Goal: Task Accomplishment & Management: Use online tool/utility

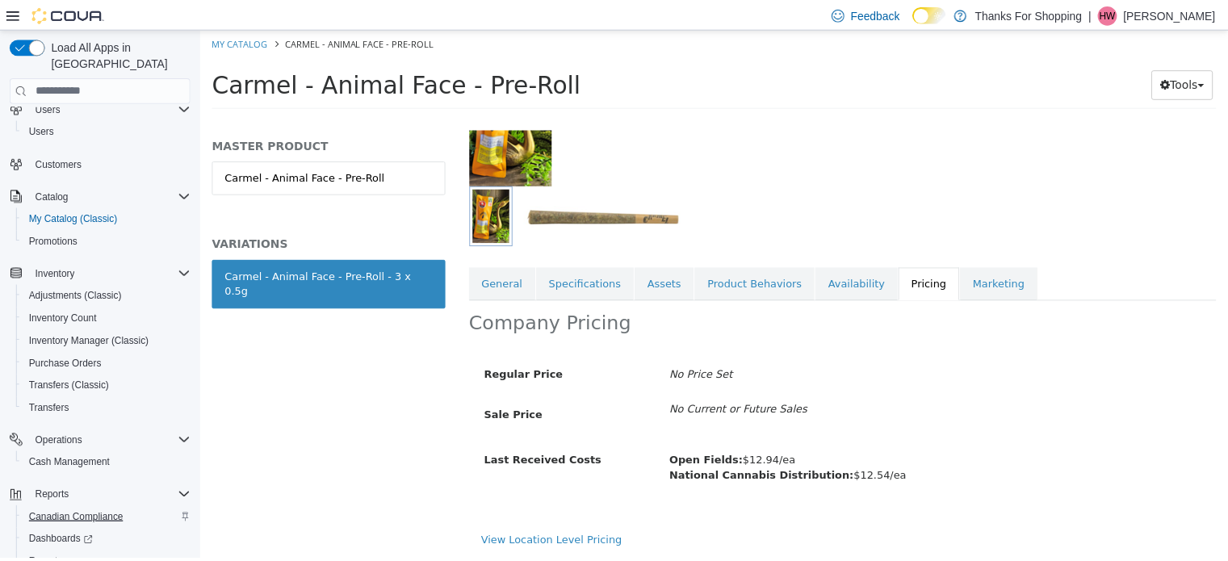
scroll to position [116, 0]
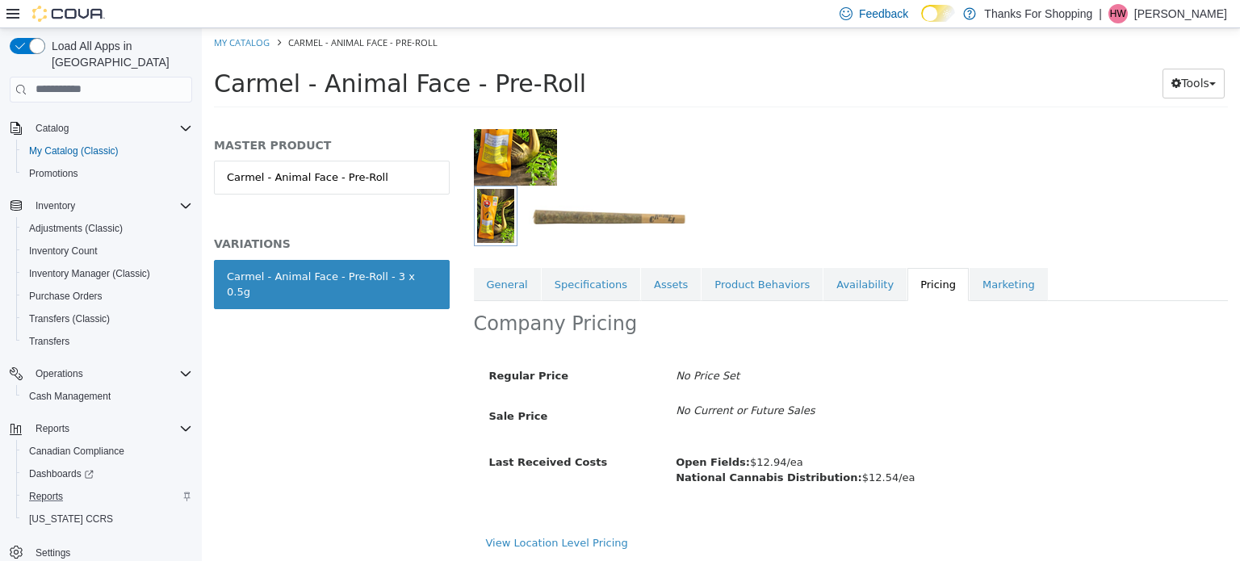
click at [82, 487] on div "Reports" at bounding box center [108, 496] width 170 height 19
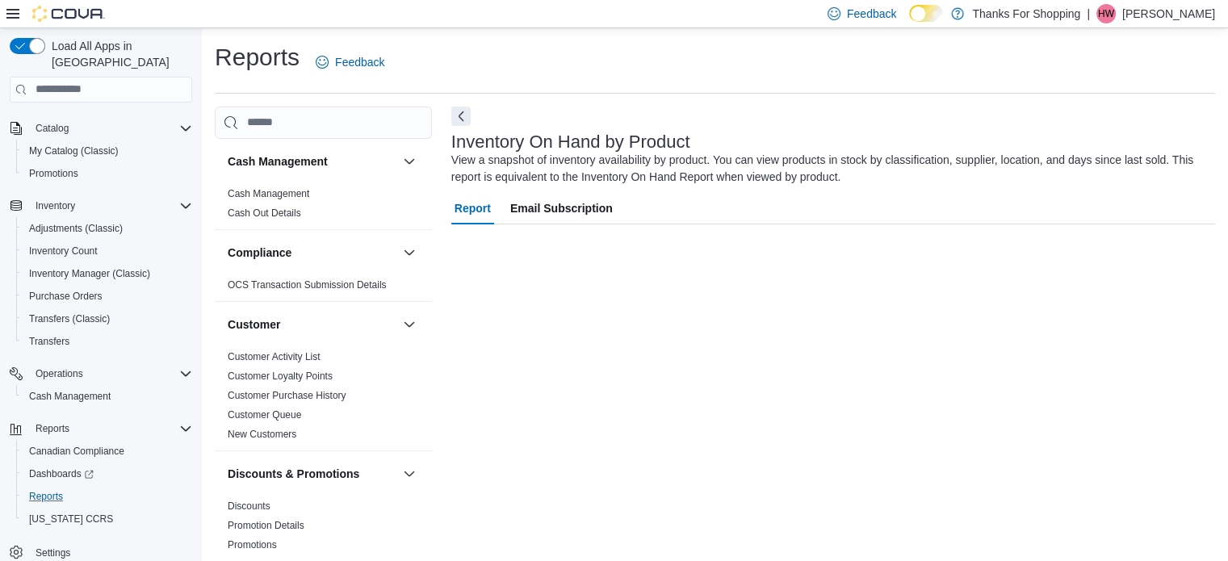
scroll to position [10, 0]
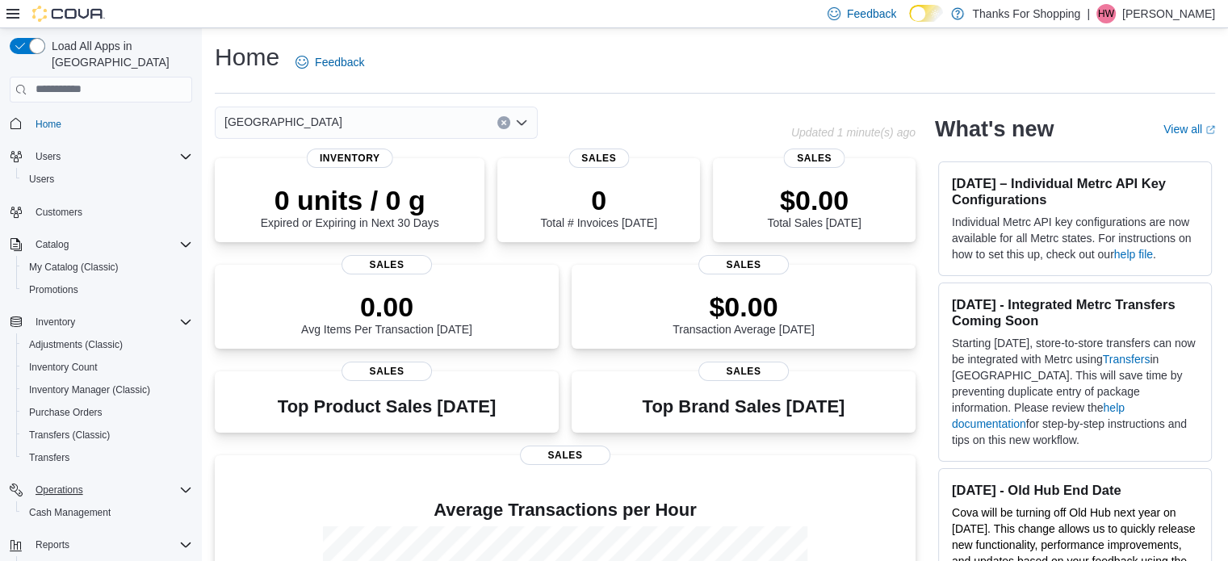
scroll to position [116, 0]
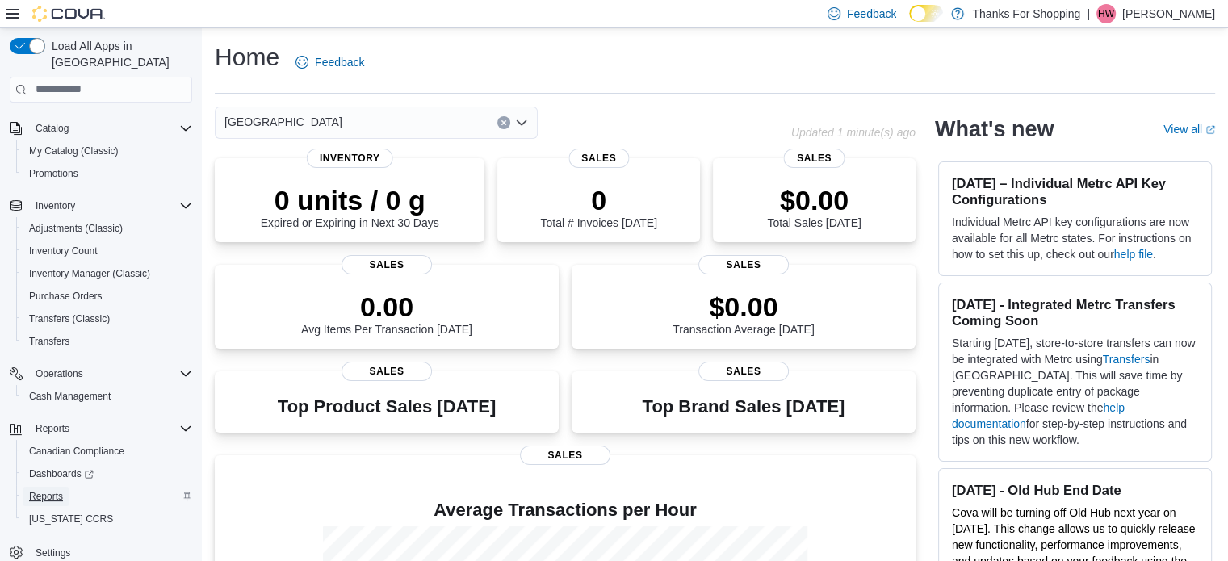
click at [66, 487] on link "Reports" at bounding box center [46, 496] width 47 height 19
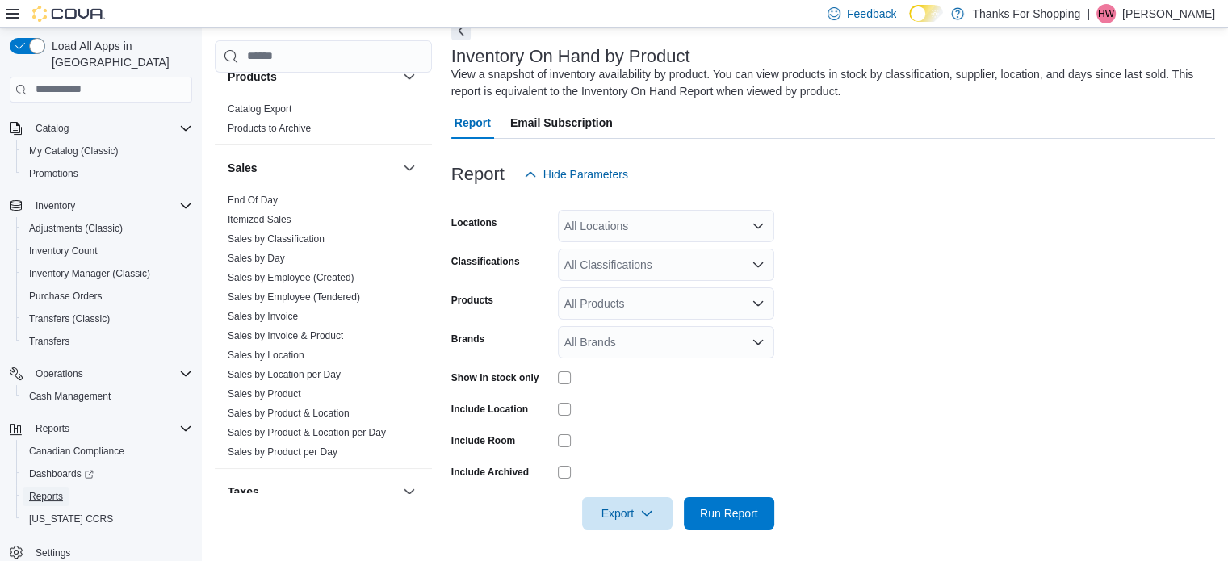
scroll to position [1134, 0]
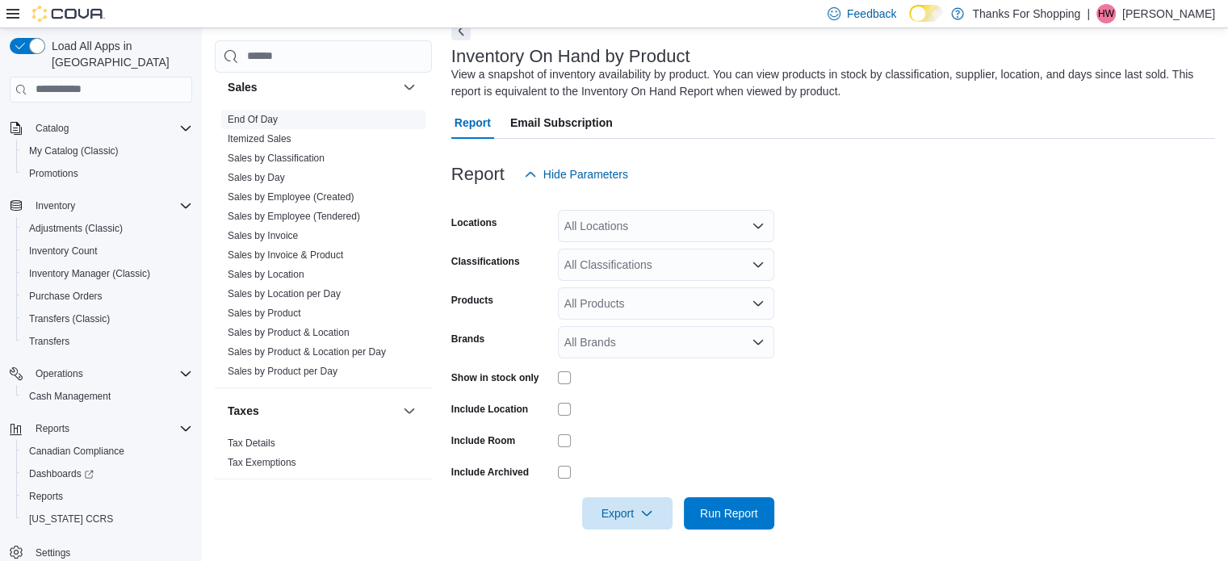
click at [291, 119] on span "End Of Day" at bounding box center [323, 119] width 204 height 19
click at [262, 114] on link "End Of Day" at bounding box center [253, 119] width 50 height 11
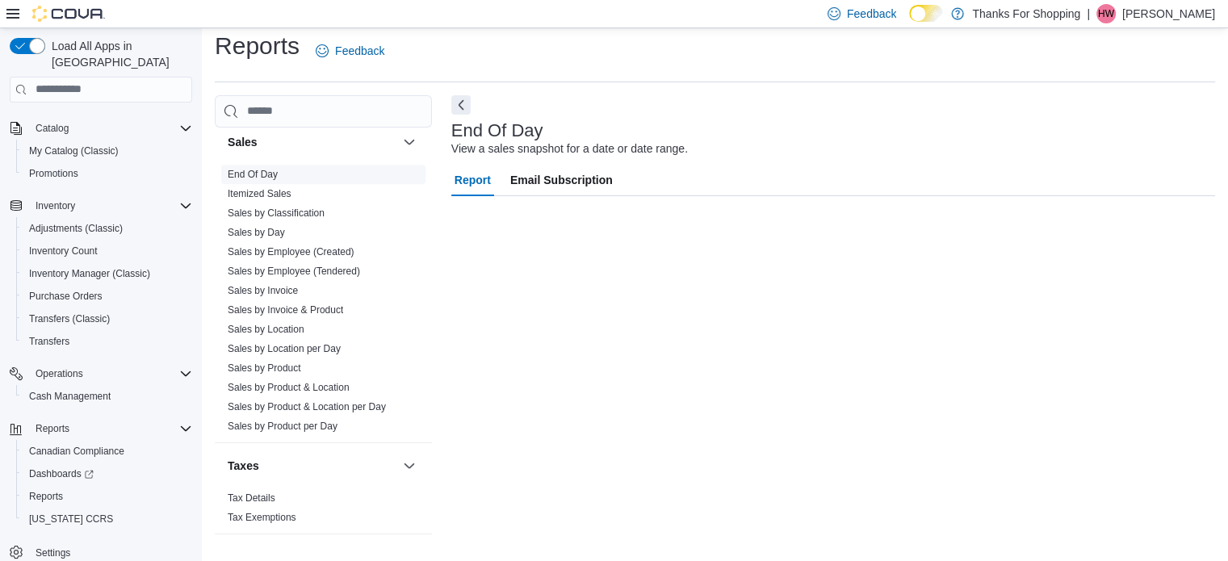
scroll to position [10, 0]
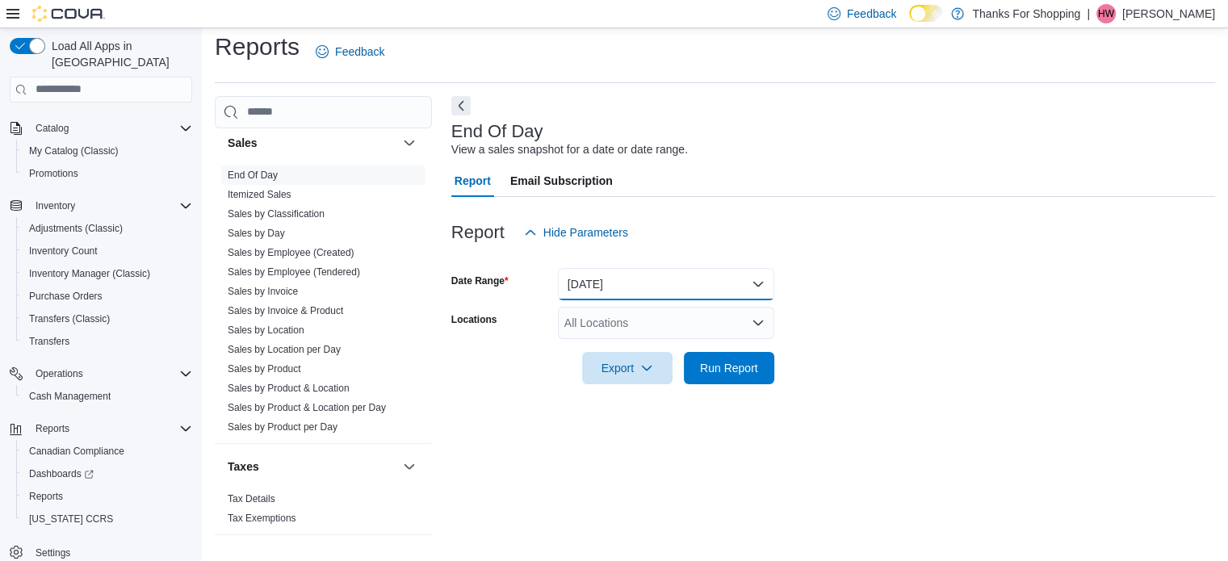
click at [627, 279] on button "Today" at bounding box center [666, 284] width 216 height 32
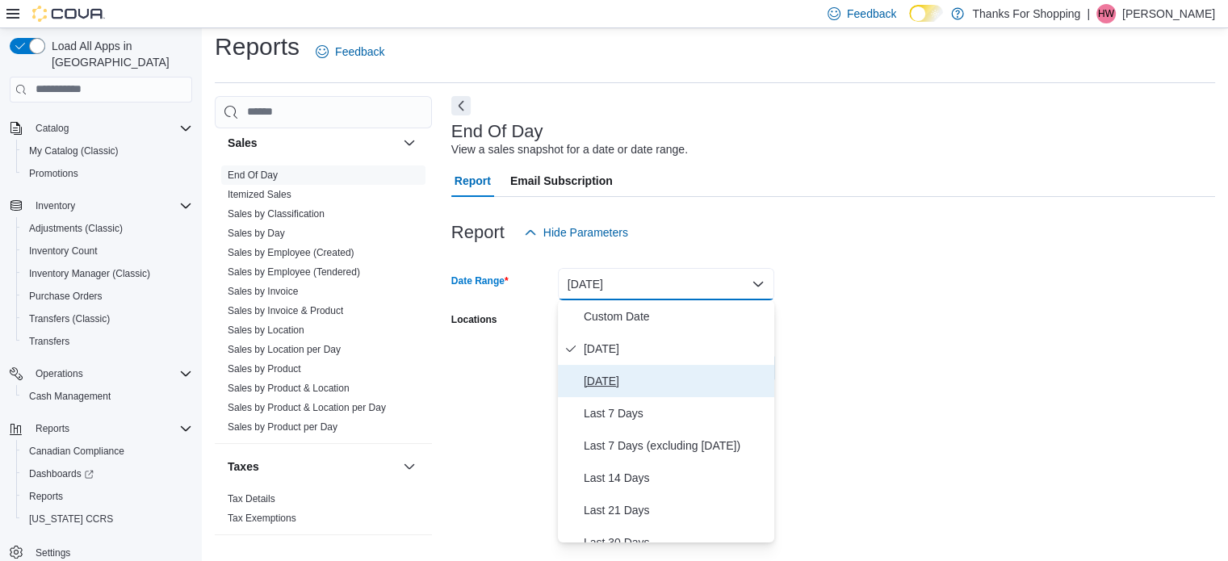
click at [638, 371] on span "Yesterday" at bounding box center [676, 380] width 184 height 19
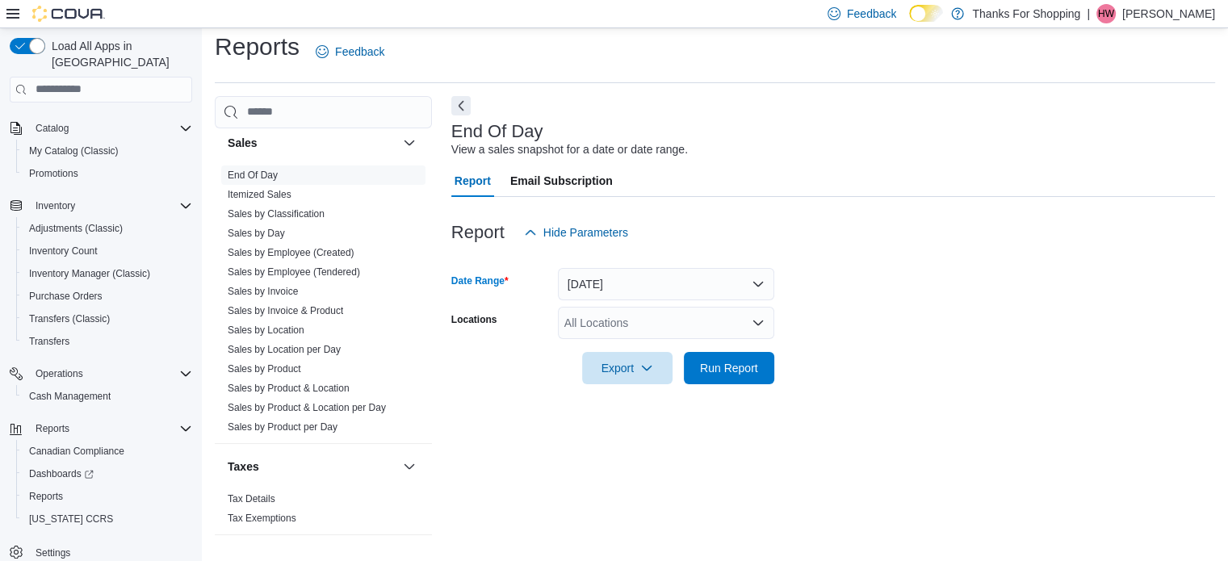
click at [625, 316] on div "All Locations" at bounding box center [666, 323] width 216 height 32
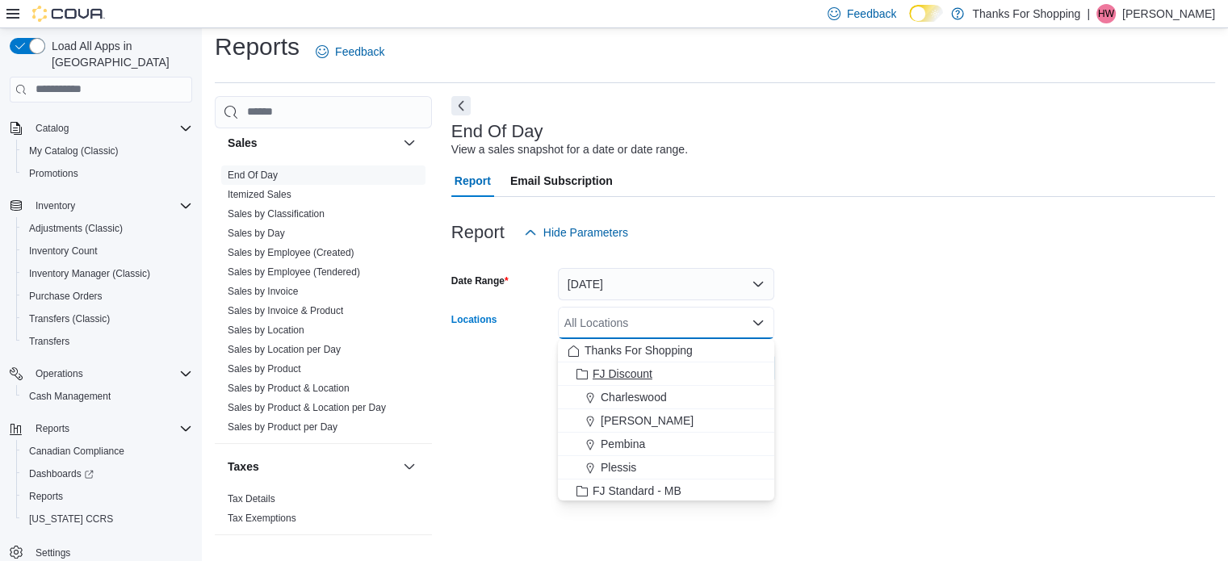
scroll to position [161, 0]
click at [659, 493] on span "Harbour Landing" at bounding box center [660, 493] width 118 height 16
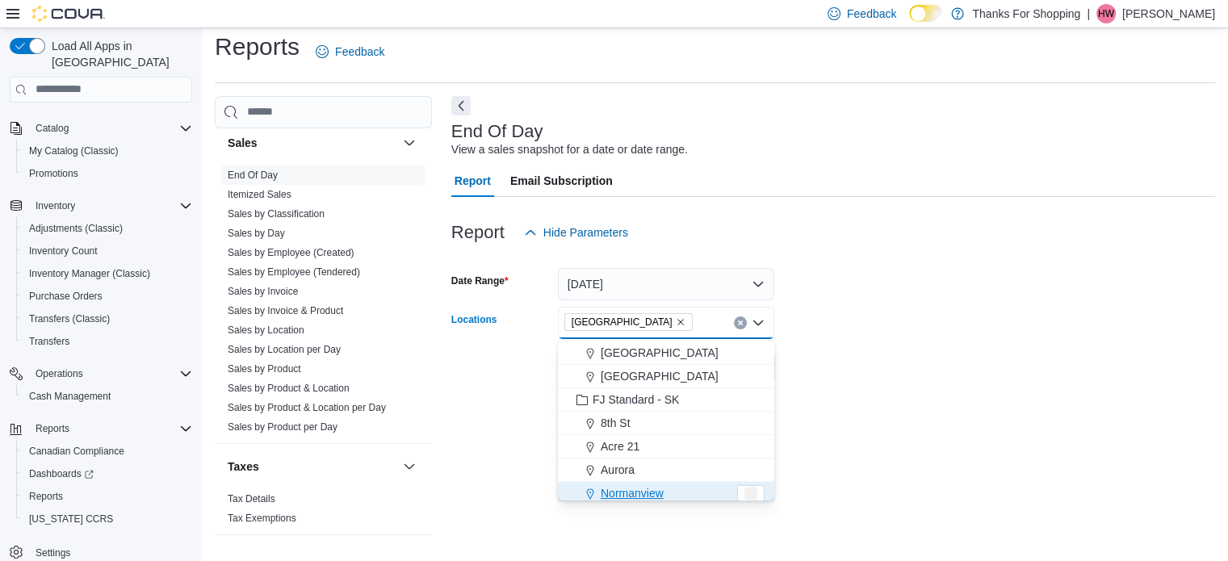
scroll to position [166, 0]
click at [1102, 459] on div "End Of Day View a sales snapshot for a date or date range. Report Email Subscri…" at bounding box center [833, 322] width 764 height 453
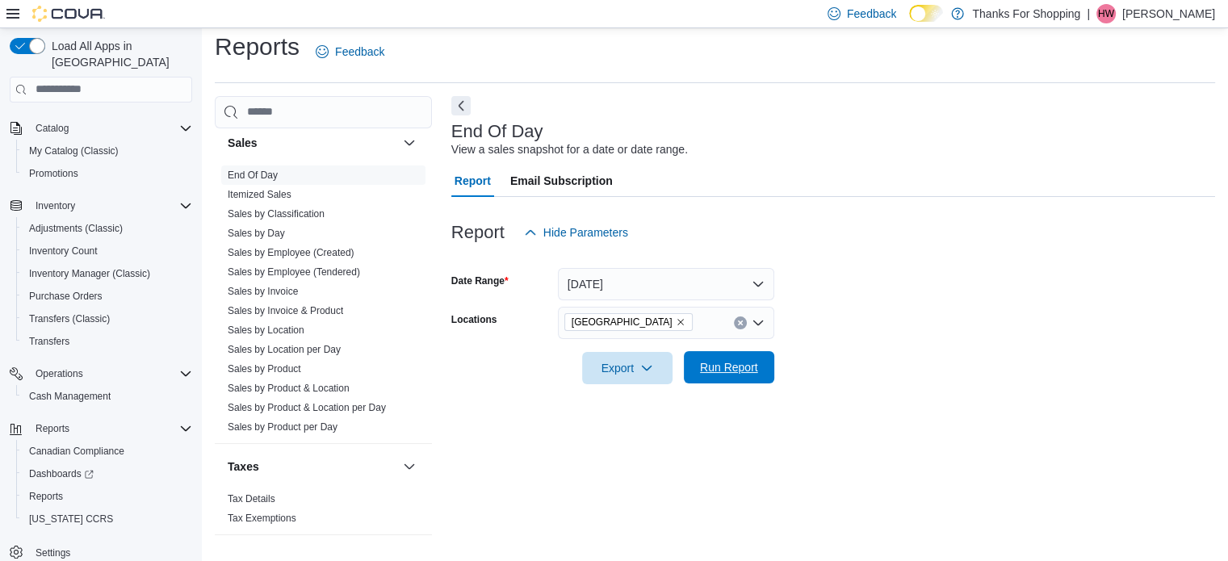
click at [726, 375] on span "Run Report" at bounding box center [729, 367] width 71 height 32
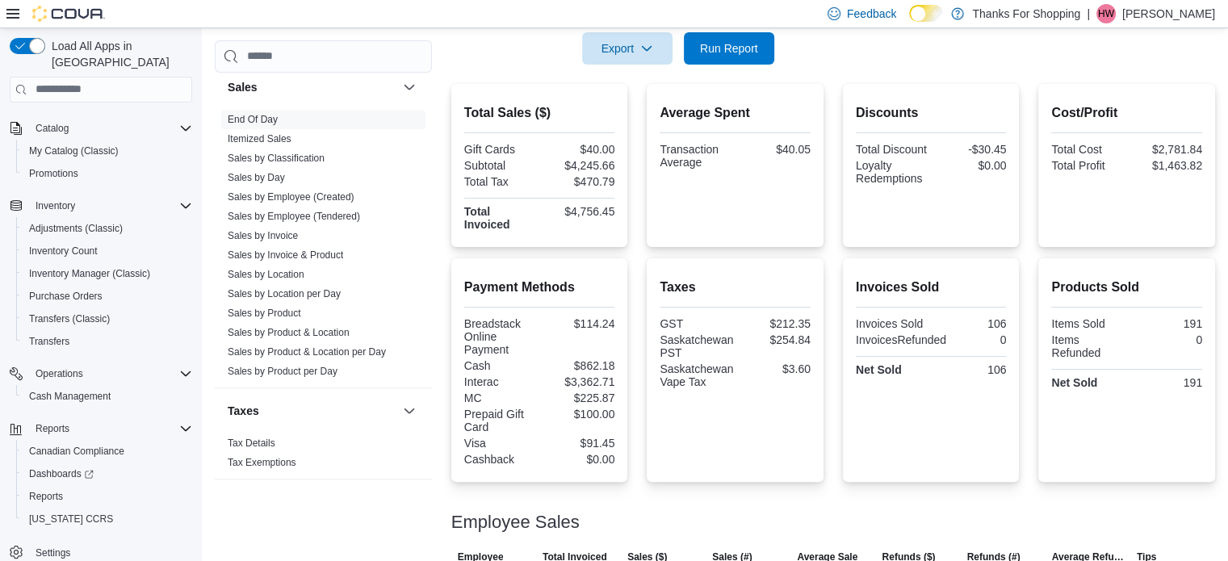
scroll to position [333, 0]
